Goal: Navigation & Orientation: Find specific page/section

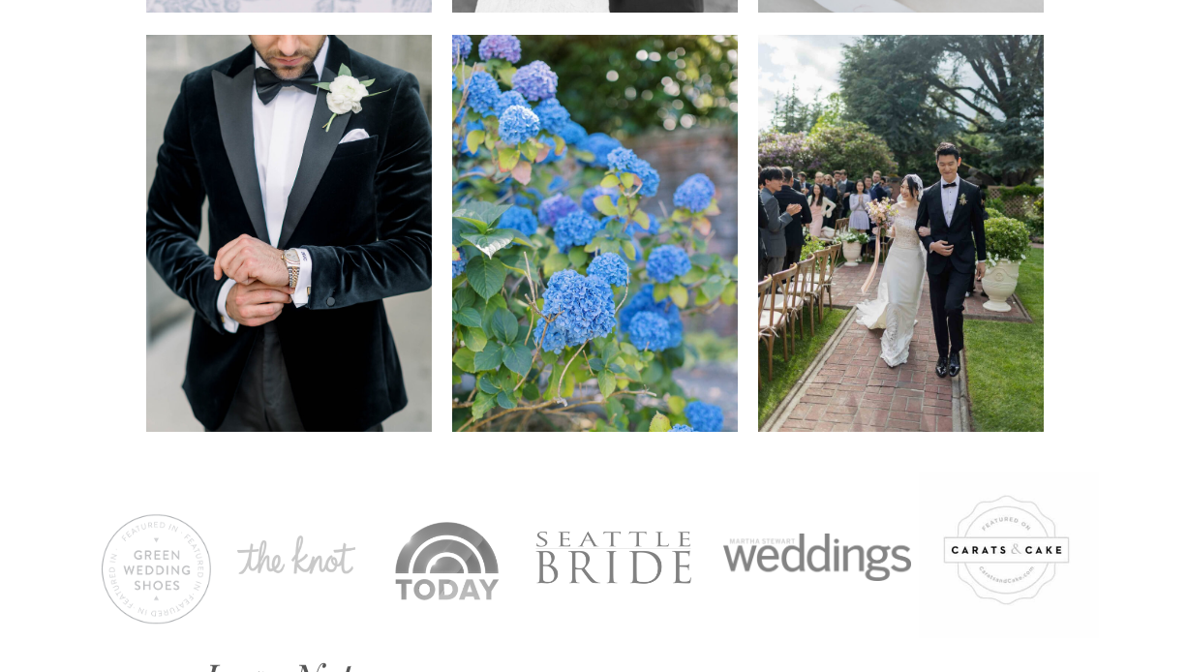
scroll to position [2283, 0]
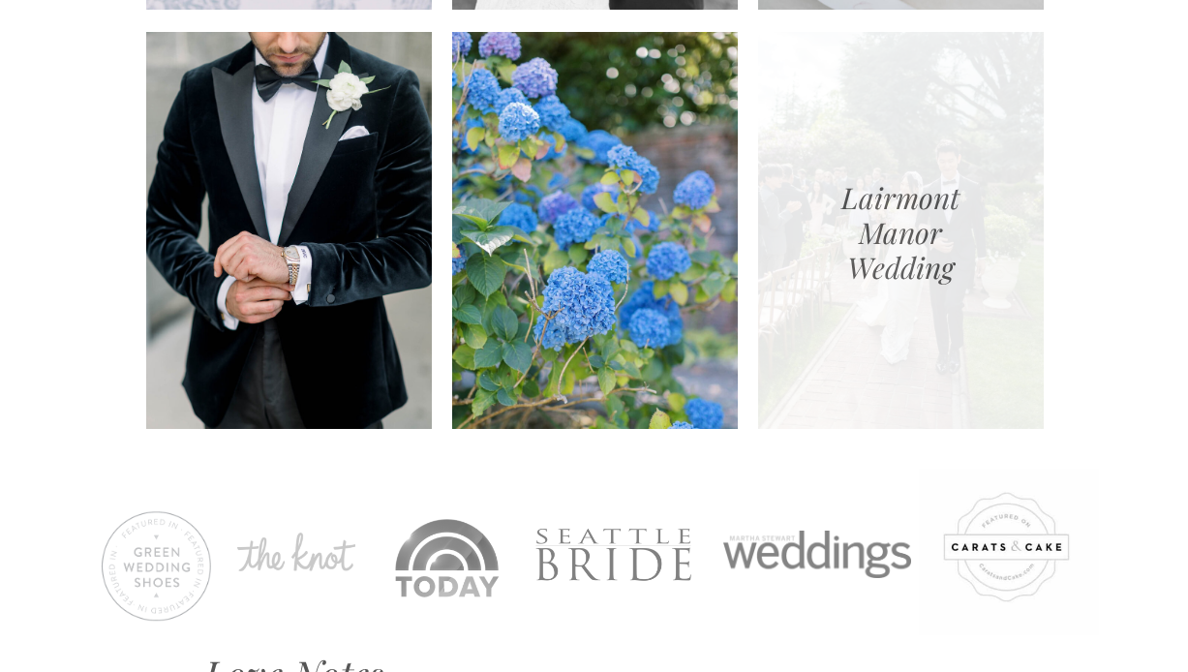
click at [832, 224] on div at bounding box center [901, 230] width 286 height 397
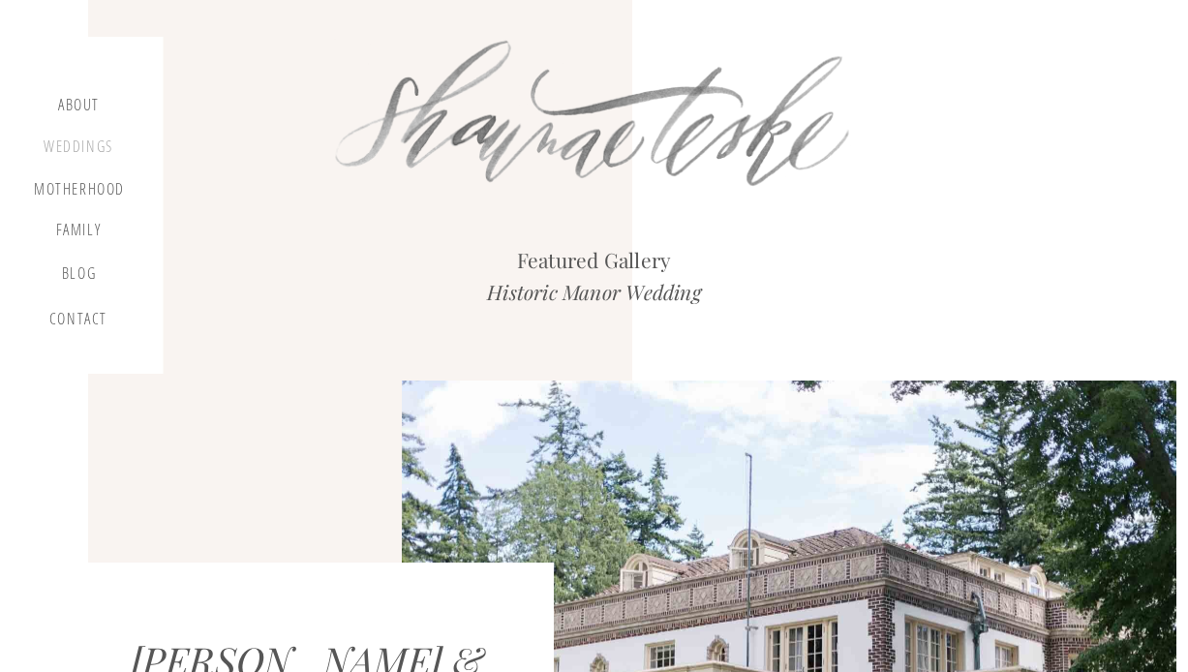
click at [80, 147] on div "Weddings" at bounding box center [79, 149] width 74 height 24
